Goal: Find specific page/section: Find specific page/section

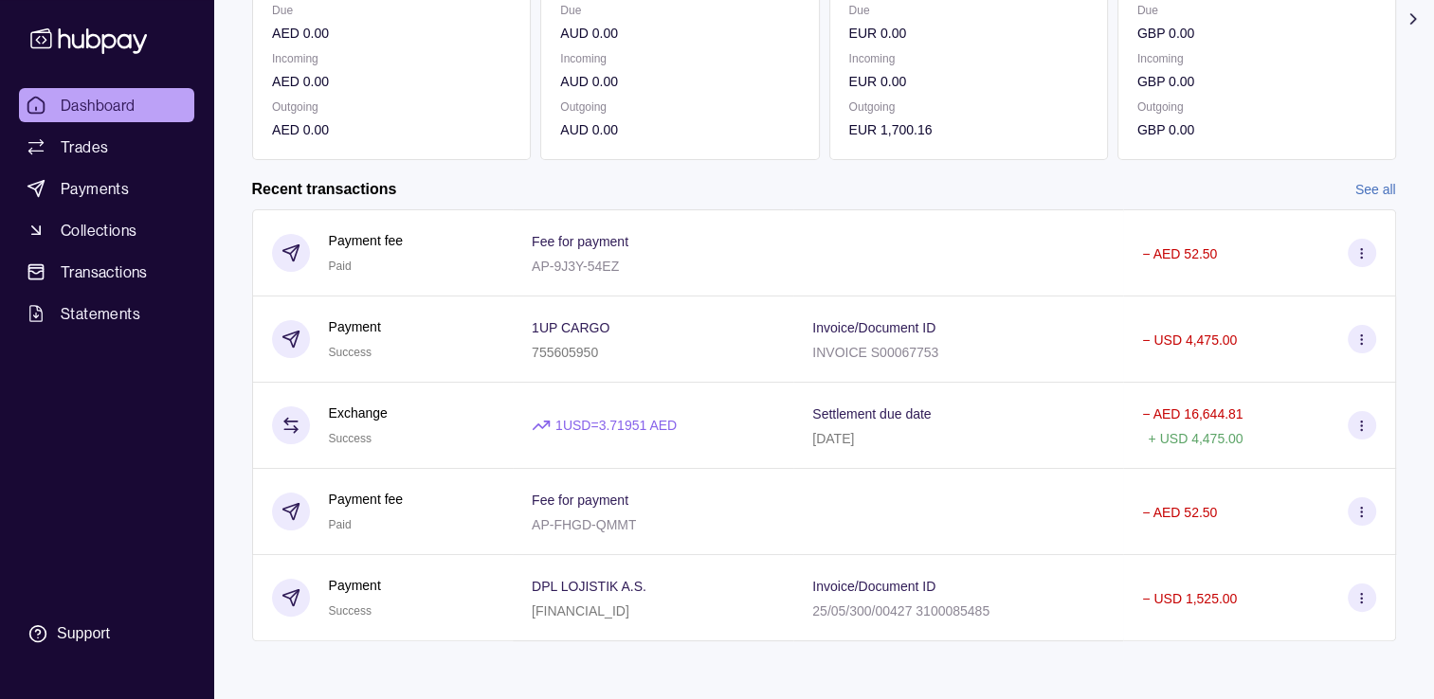
scroll to position [311, 0]
click at [1379, 190] on link "See all" at bounding box center [1375, 186] width 41 height 21
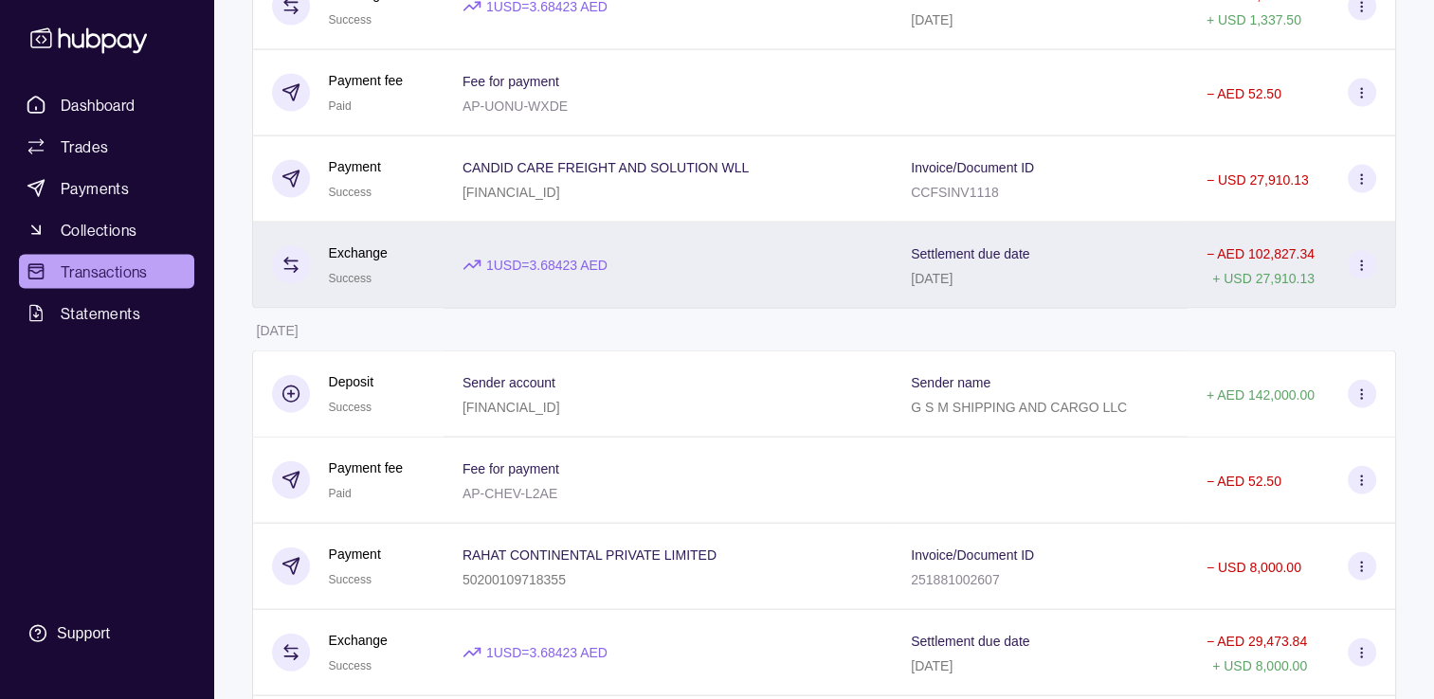
scroll to position [4009, 0]
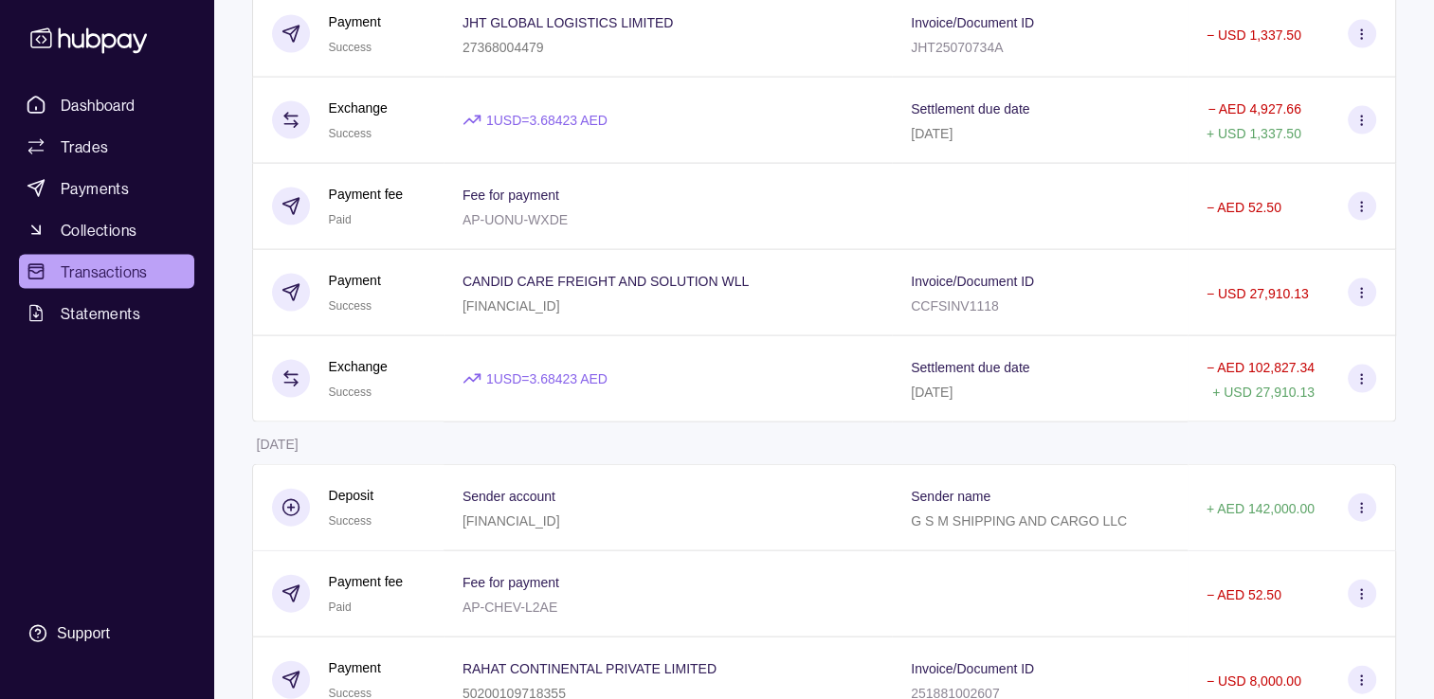
click at [660, 317] on div "CANDID CARE FREIGHT AND SOLUTION WLL [FINANCIAL_ID]" at bounding box center [605, 292] width 286 height 47
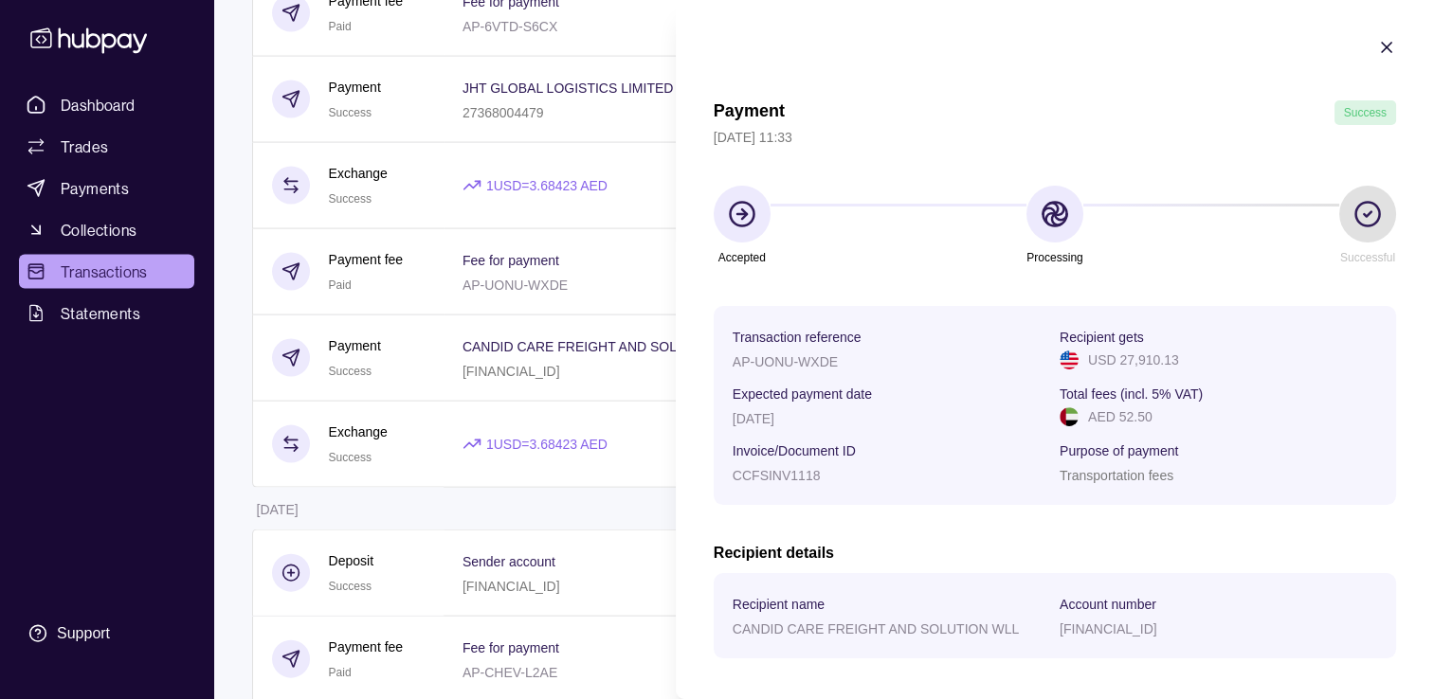
scroll to position [3725, 0]
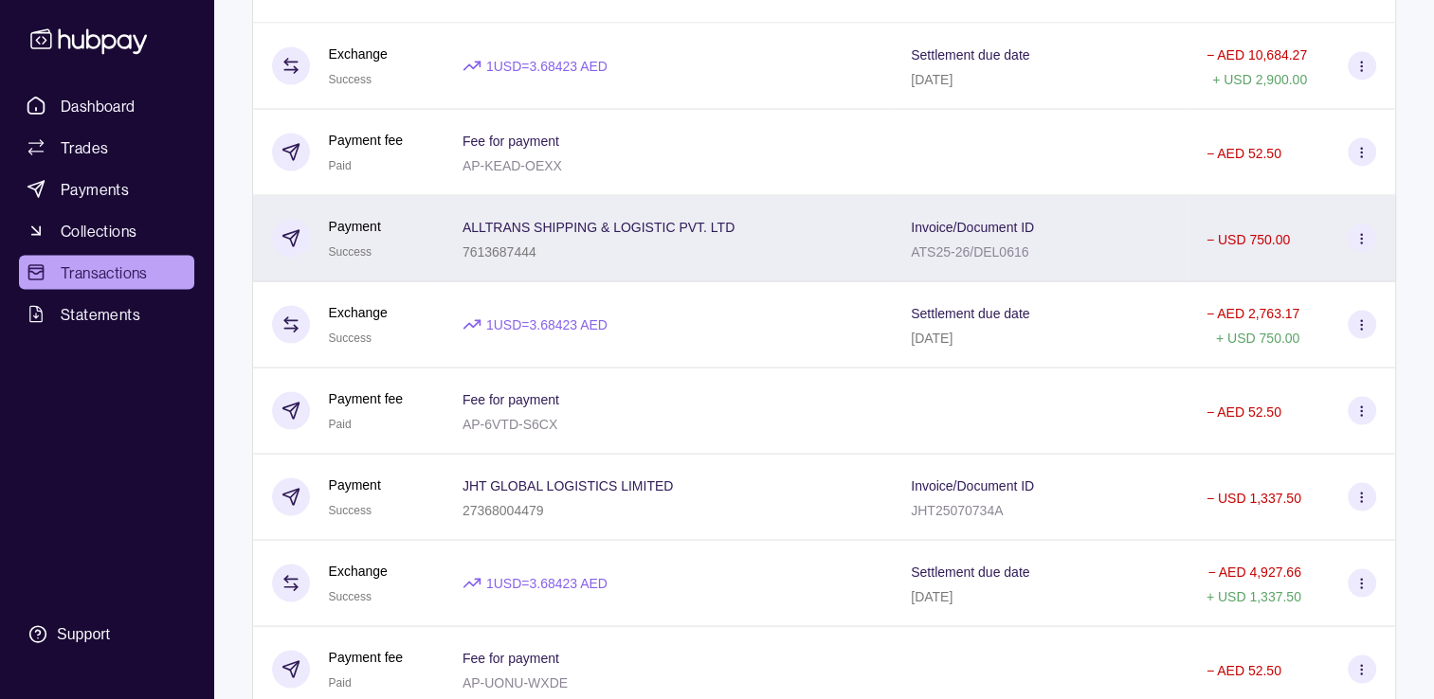
scroll to position [3535, 0]
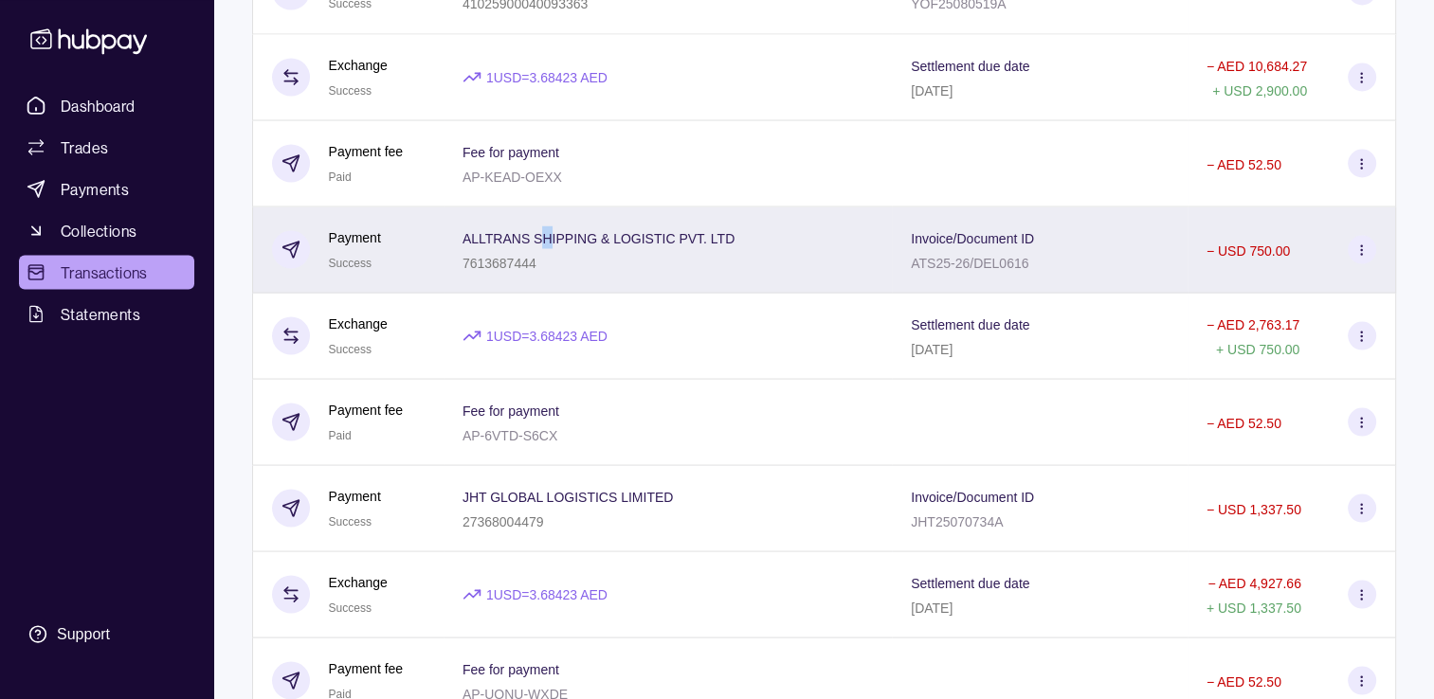
click at [545, 245] on p "ALLTRANS SHIPPING & LOGISTIC PVT. LTD" at bounding box center [598, 237] width 272 height 15
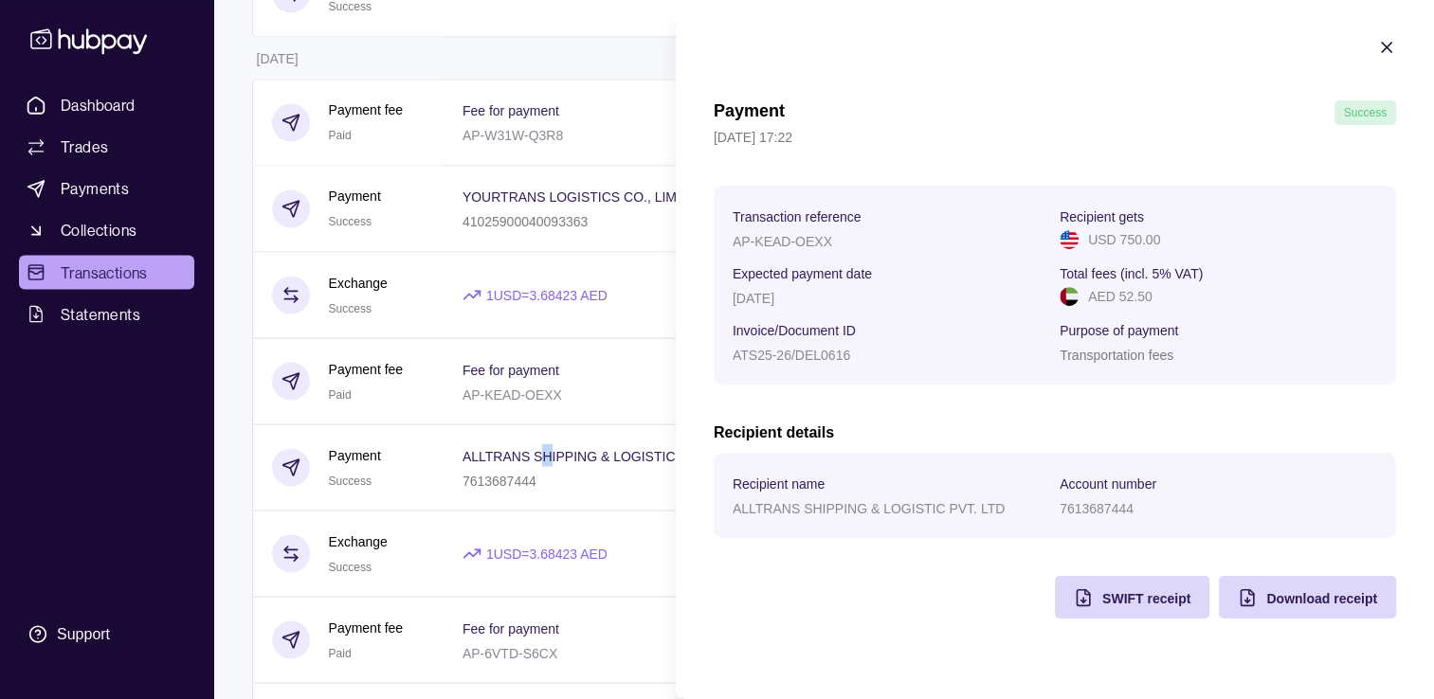
scroll to position [3440, 0]
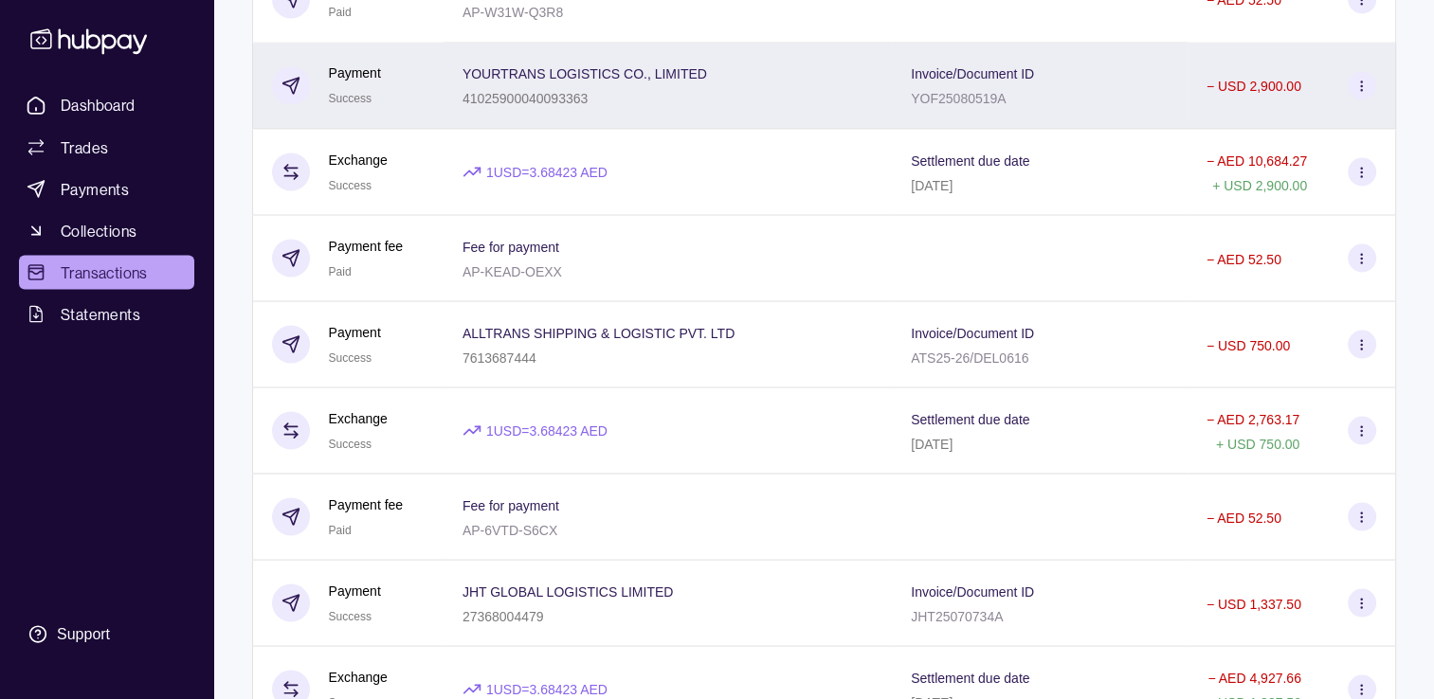
click at [609, 106] on div "YOURTRANS LOGISTICS CO., LIMITED 41025900040093363" at bounding box center [584, 85] width 245 height 47
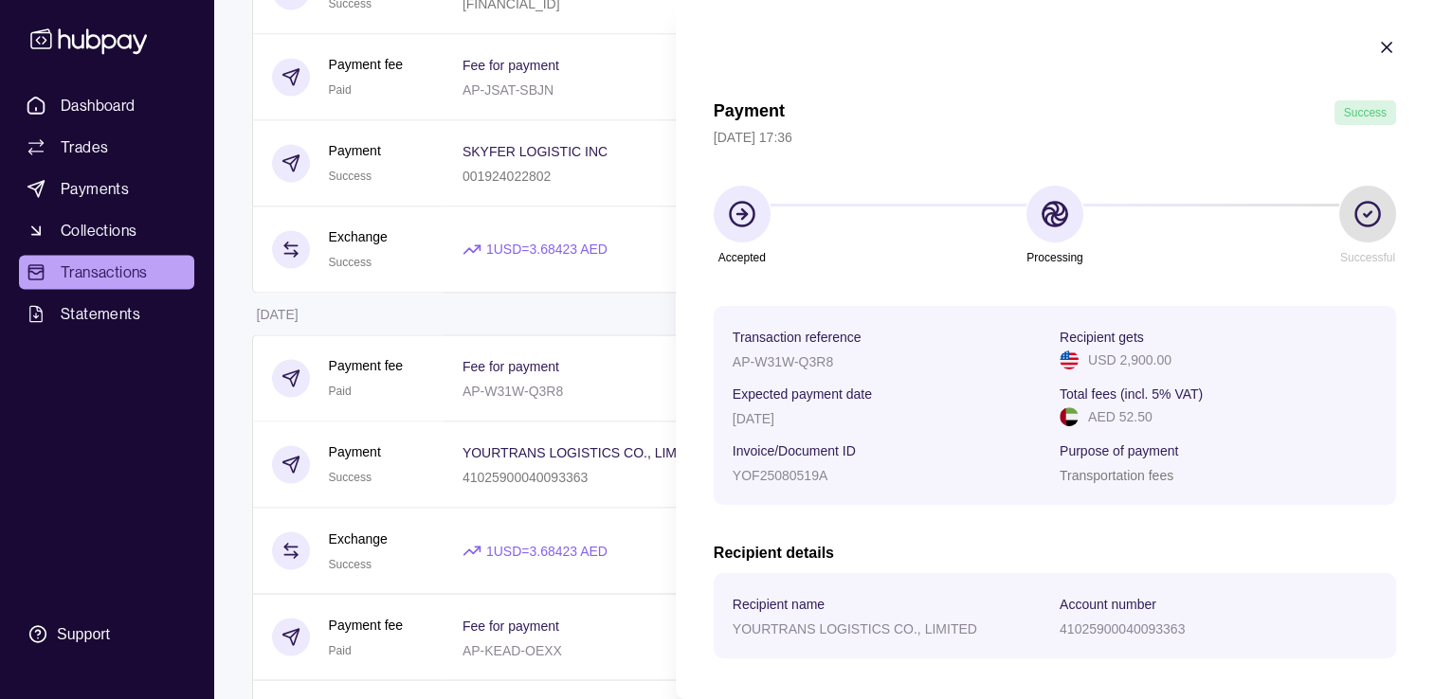
scroll to position [2966, 0]
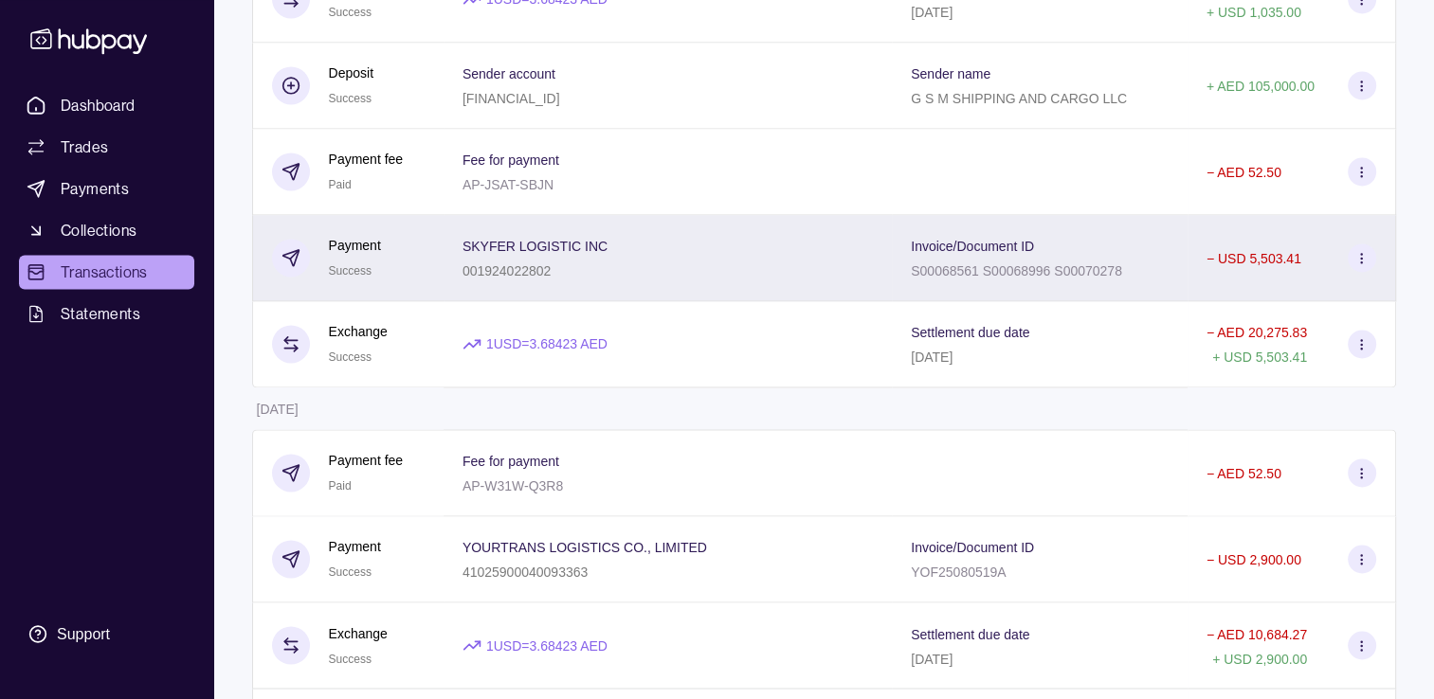
click at [539, 257] on span "SKYFER LOGISTIC INC" at bounding box center [534, 245] width 145 height 23
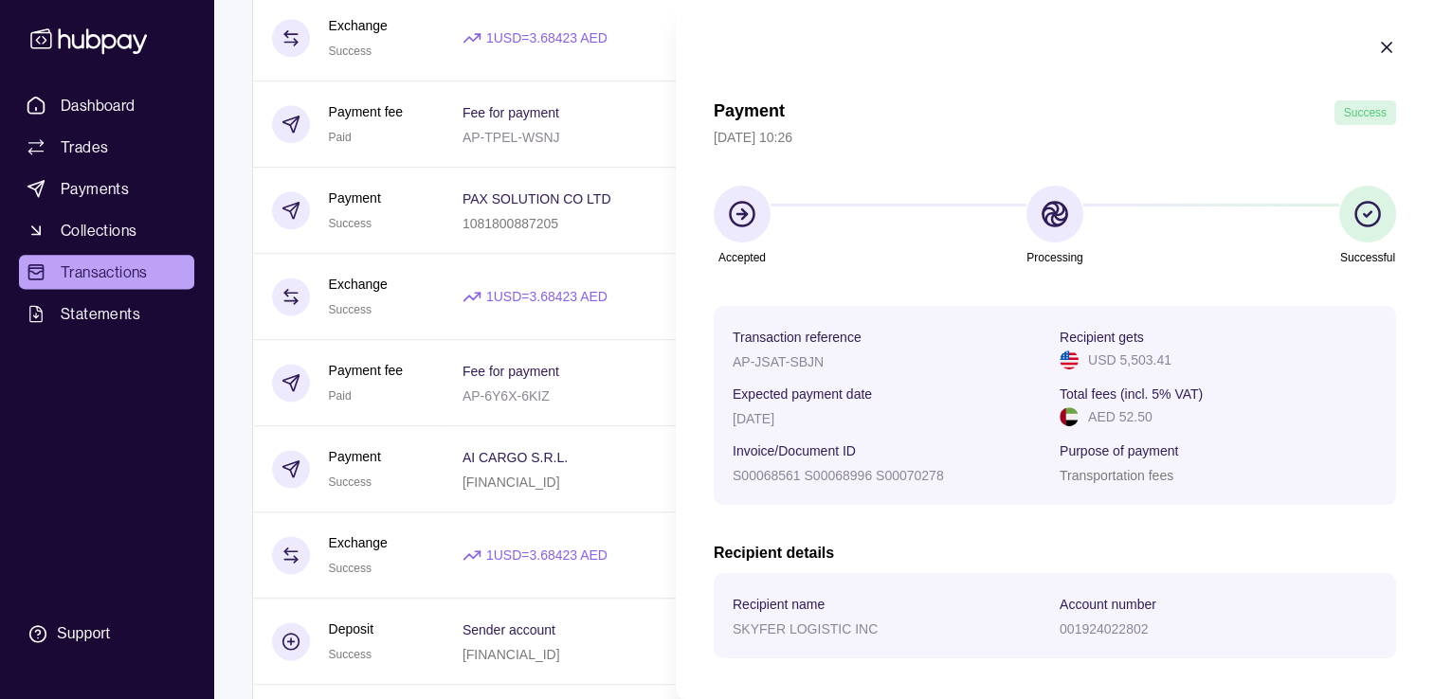
scroll to position [2398, 0]
